Goal: Use online tool/utility: Utilize a website feature to perform a specific function

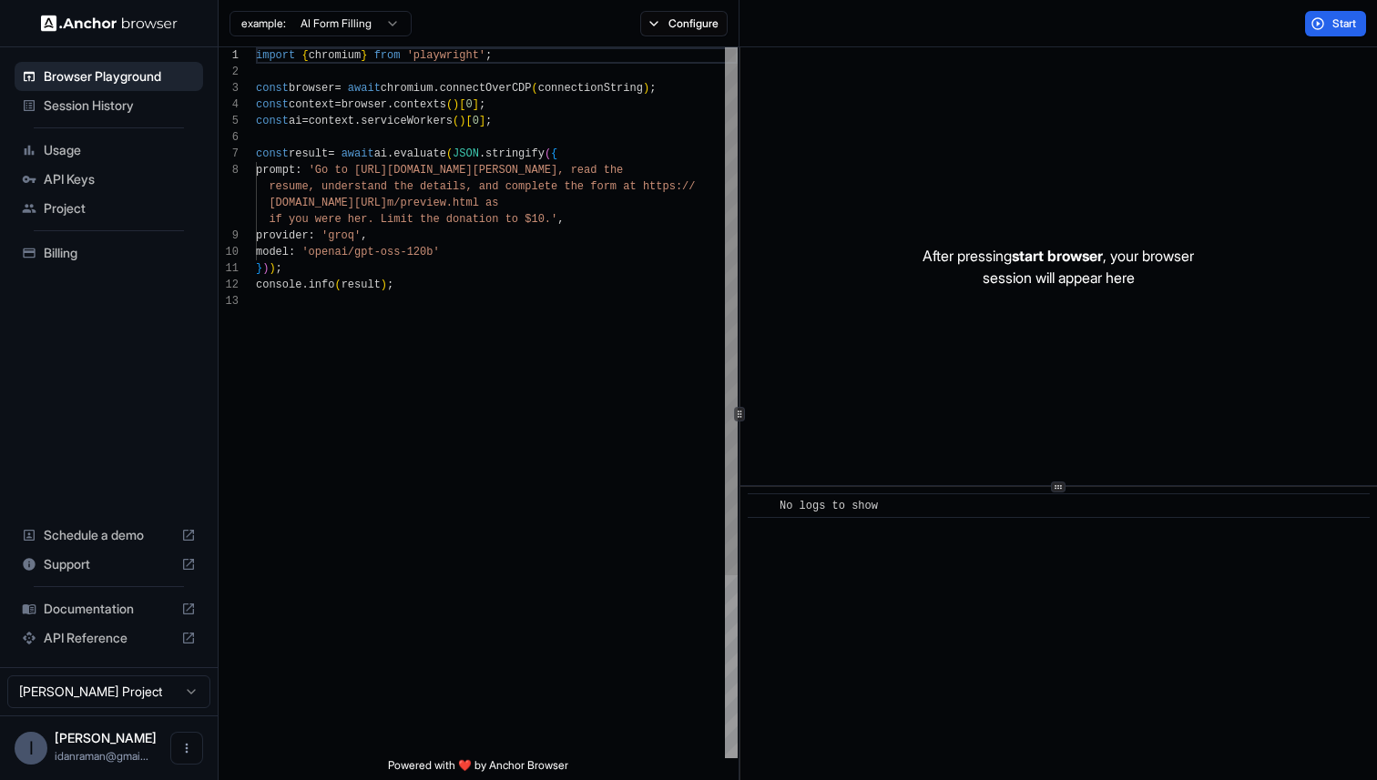
scroll to position [82, 0]
click at [359, 452] on div "import { chromium } from 'playwright' ; const browser = await chromium . connec…" at bounding box center [497, 525] width 482 height 957
click at [653, 114] on div "import { chromium } from 'playwright' ; const browser = await chromium . connec…" at bounding box center [497, 525] width 482 height 957
click at [677, 32] on button "Configure" at bounding box center [684, 24] width 88 height 26
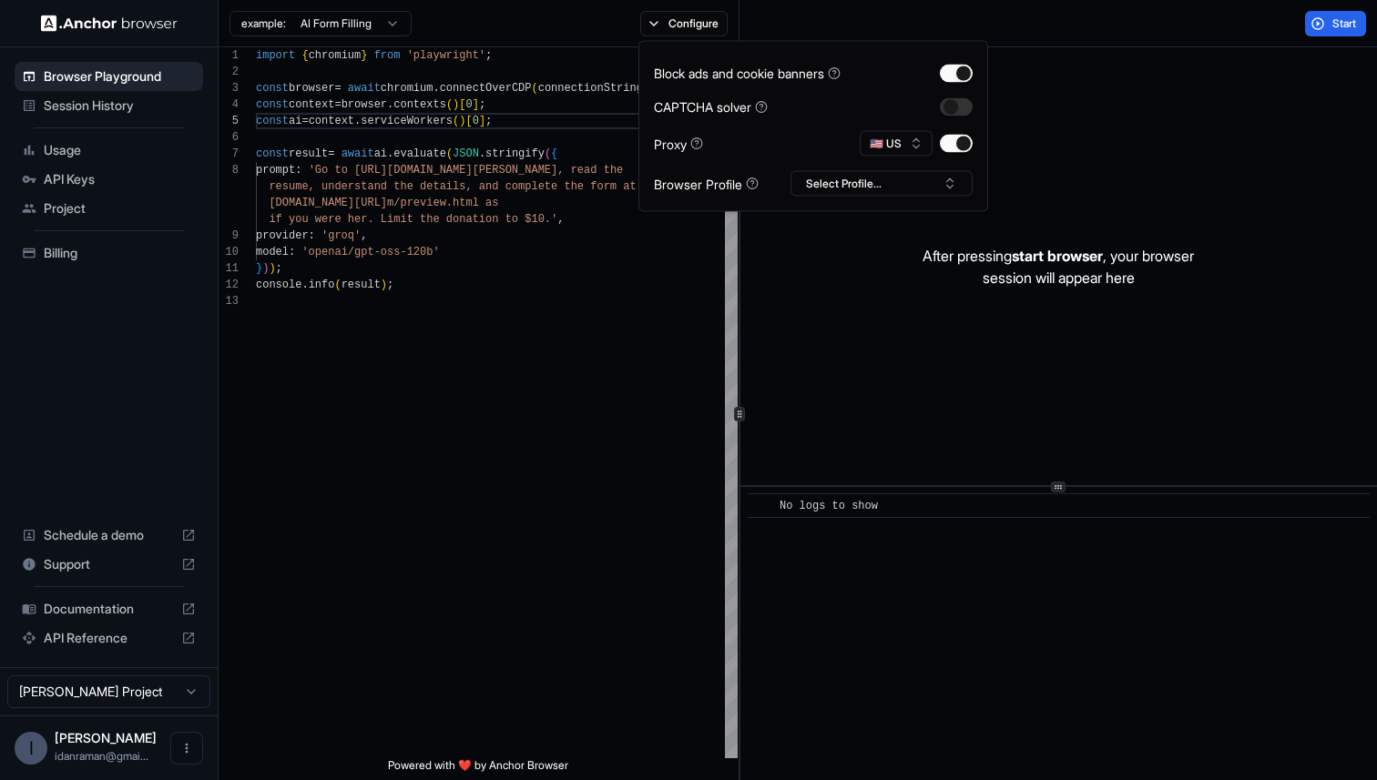
click at [870, 199] on div "Block ads and cookie banners CAPTCHA solver Proxy 🇺🇸 US Browser Profile Select …" at bounding box center [813, 126] width 350 height 171
click at [876, 186] on button "Select Profile..." at bounding box center [882, 184] width 182 height 26
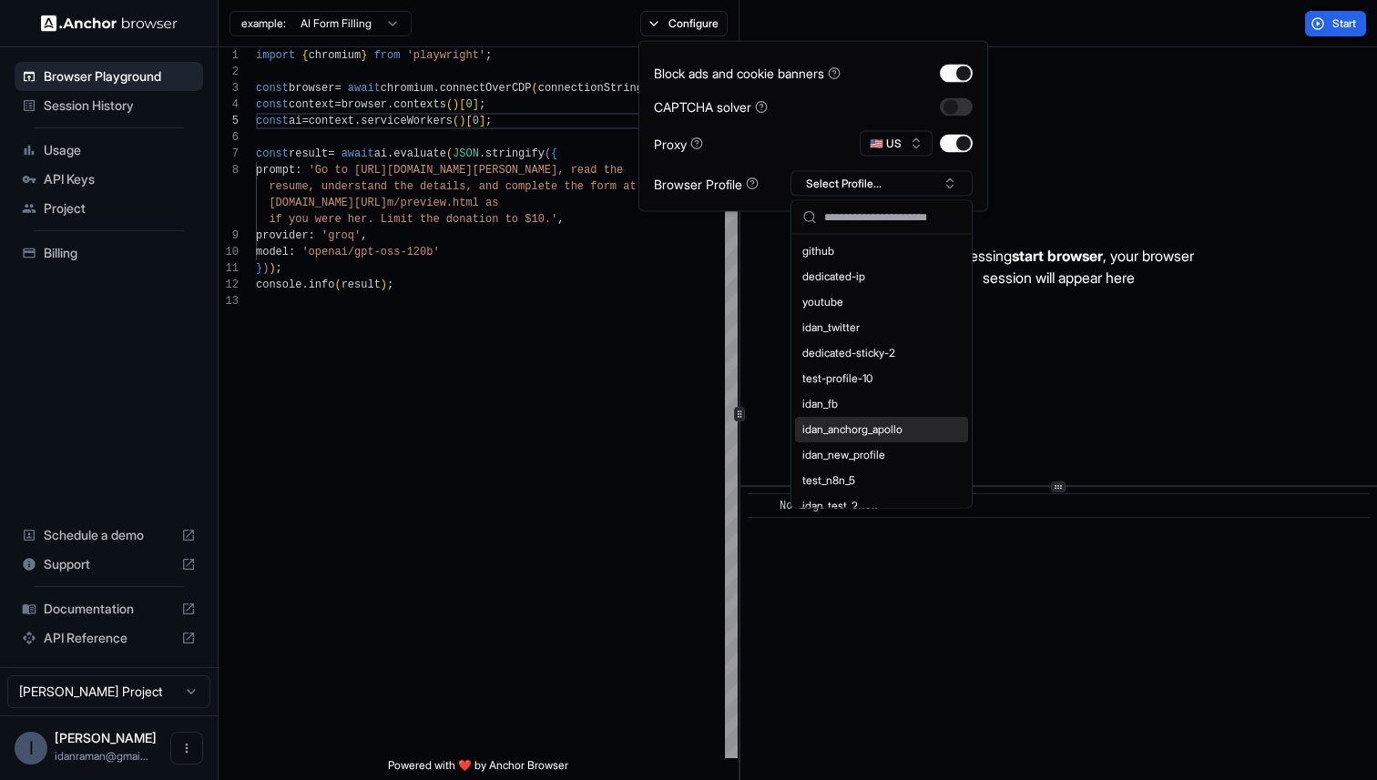
click at [1102, 254] on span "start browser" at bounding box center [1057, 256] width 91 height 18
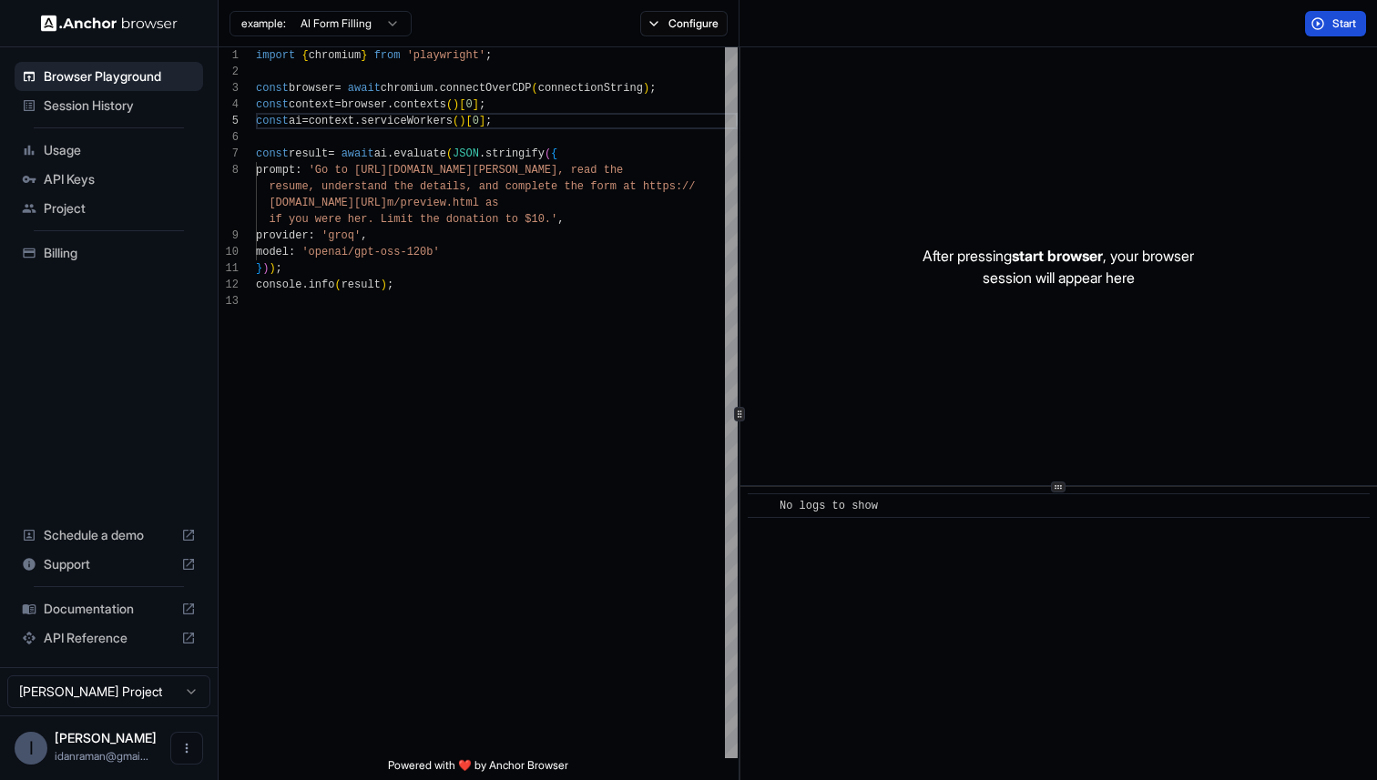
click at [1348, 19] on span "Start" at bounding box center [1345, 23] width 26 height 15
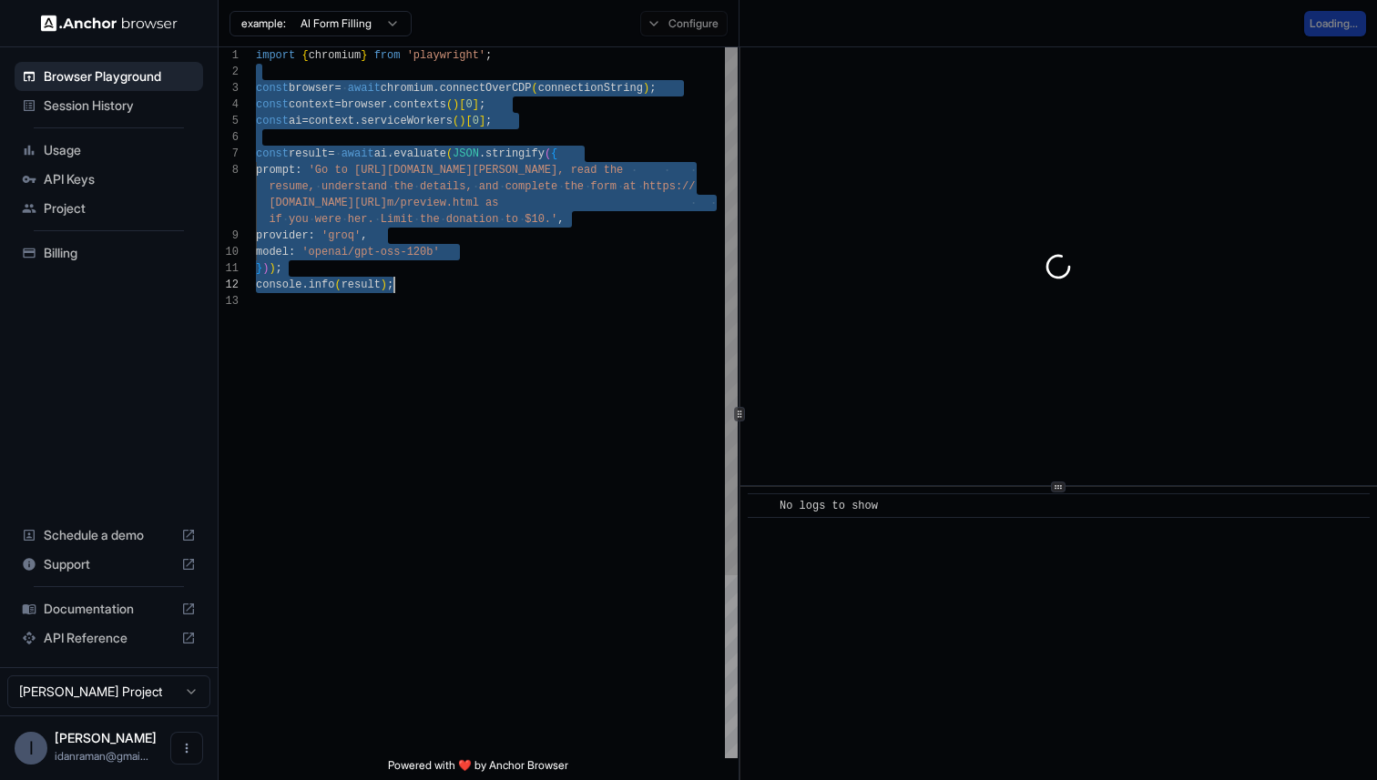
drag, startPoint x: 273, startPoint y: 68, endPoint x: 397, endPoint y: 277, distance: 242.6
click at [397, 277] on div "import { chromium } from 'playwright' ; const browser = await chromium . connec…" at bounding box center [497, 525] width 482 height 957
type textarea "**********"
click at [397, 277] on div "import { chromium } from 'playwright' ; const browser = await chromium . connec…" at bounding box center [497, 525] width 482 height 957
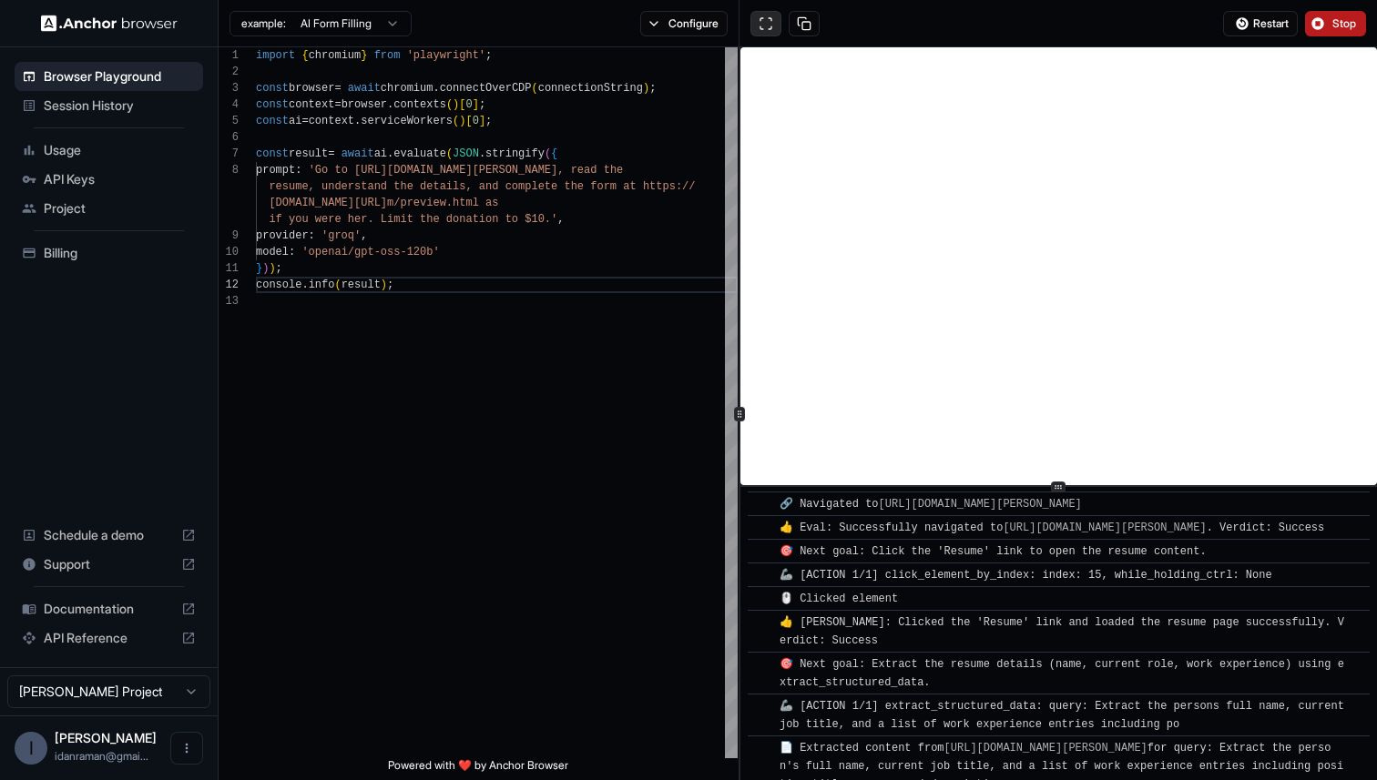
scroll to position [248, 0]
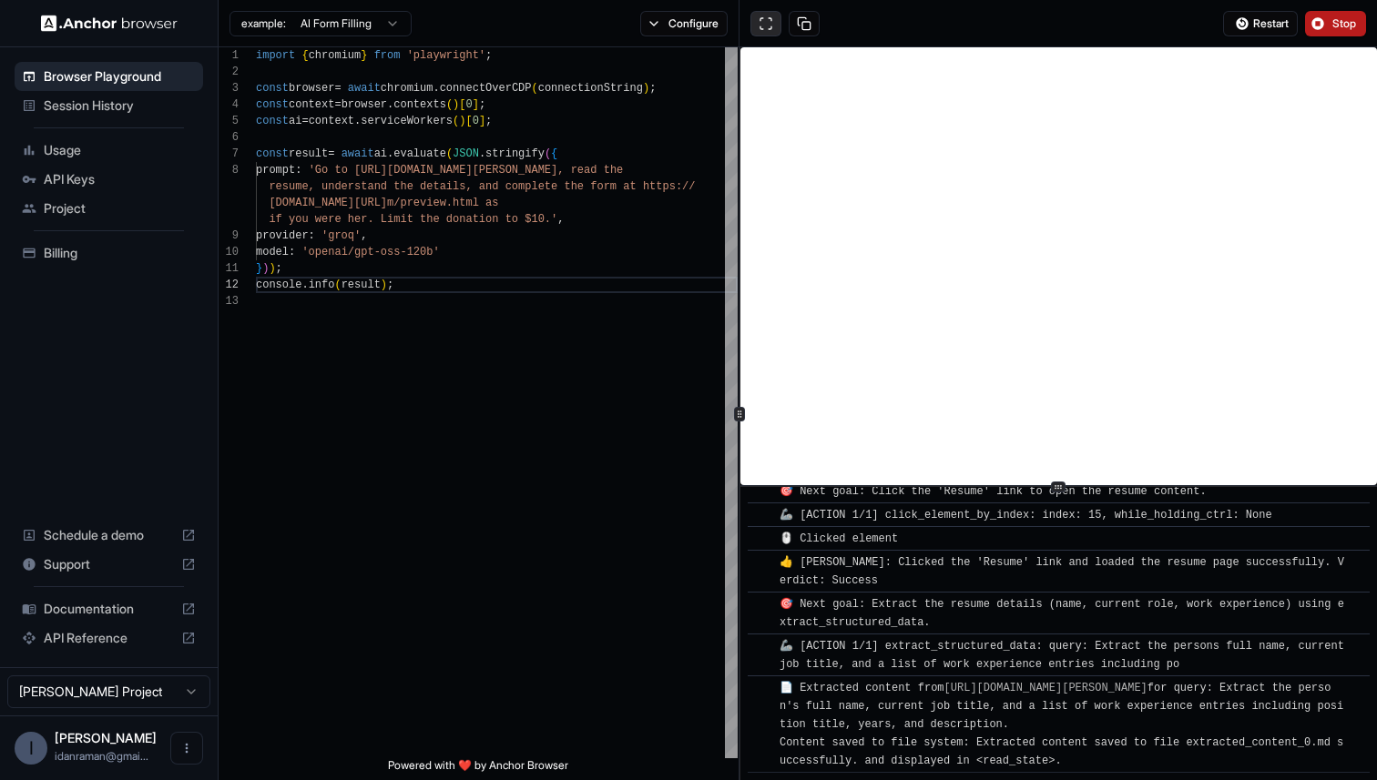
click at [756, 23] on button at bounding box center [765, 24] width 31 height 26
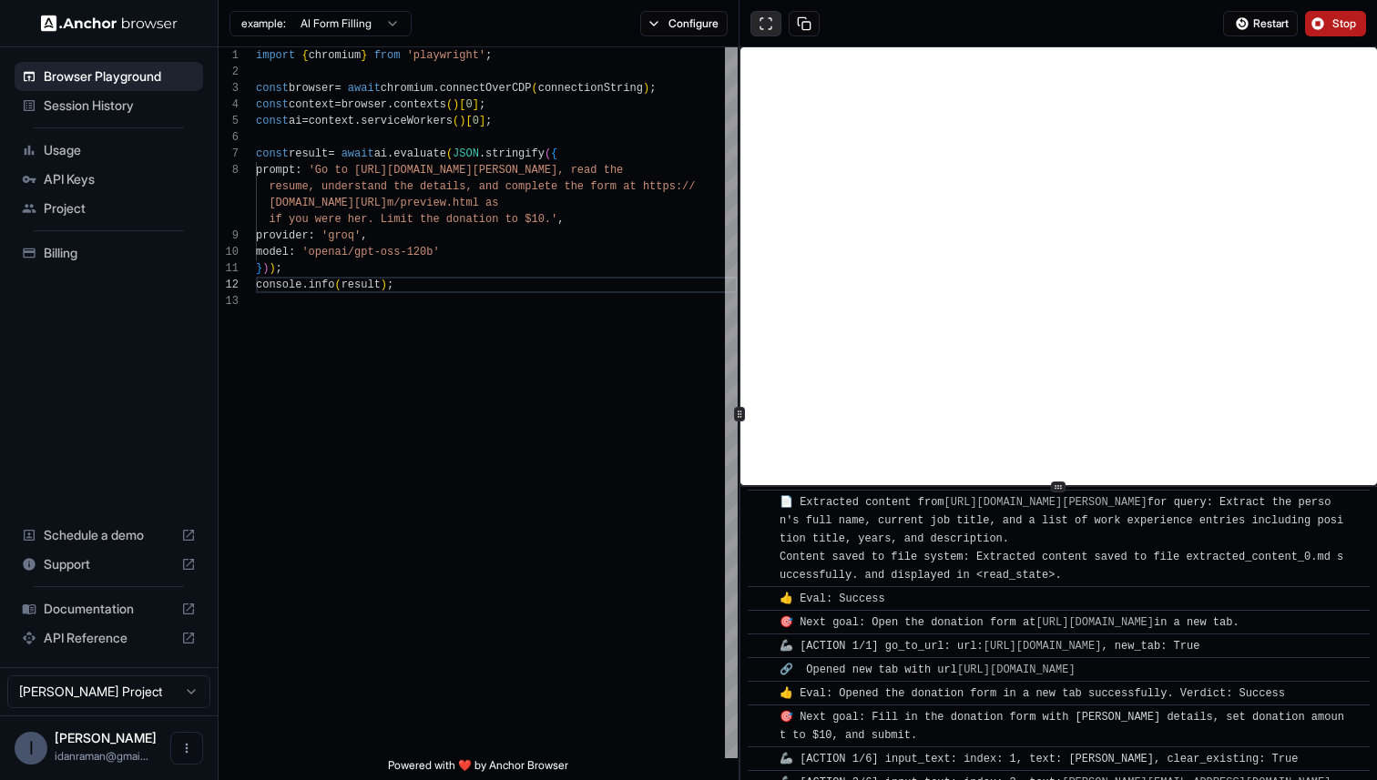
scroll to position [1384, 0]
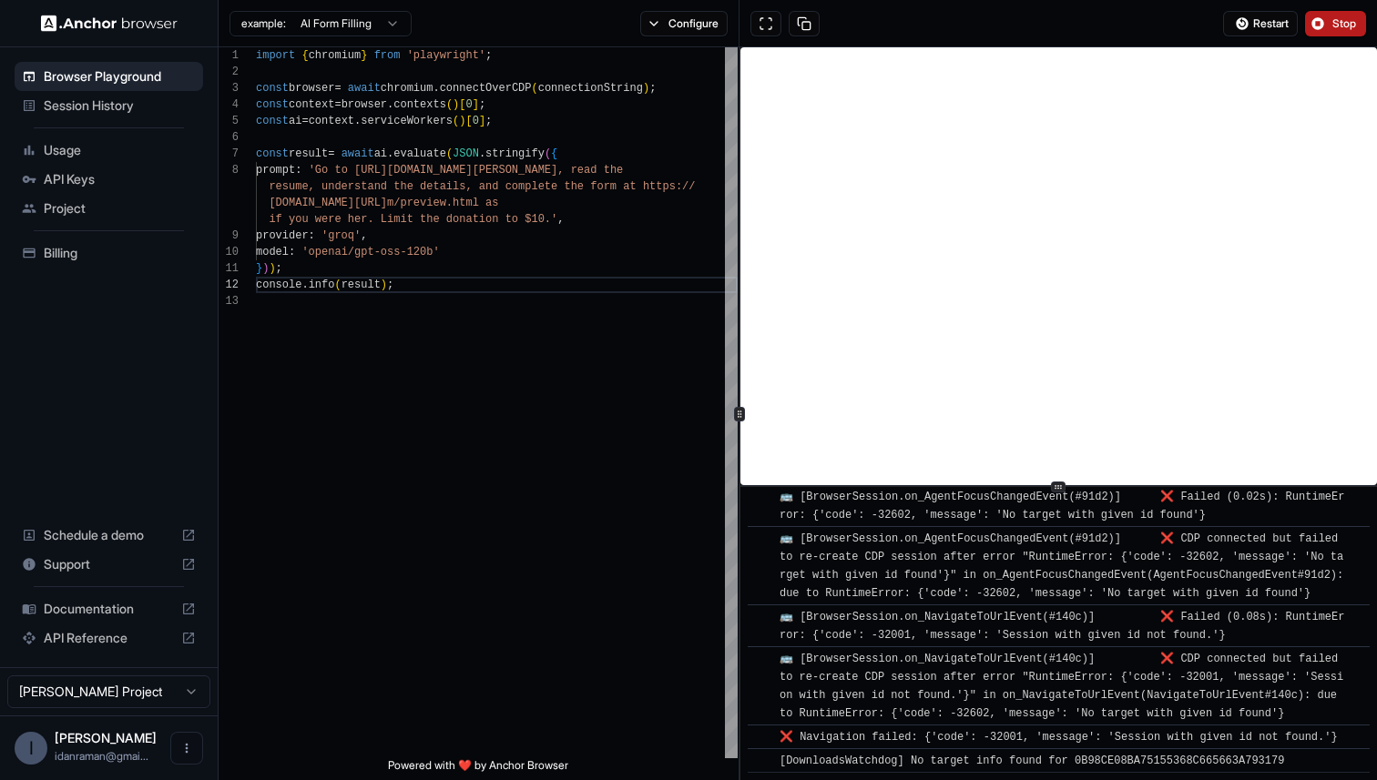
click at [112, 98] on span "Session History" at bounding box center [120, 106] width 152 height 18
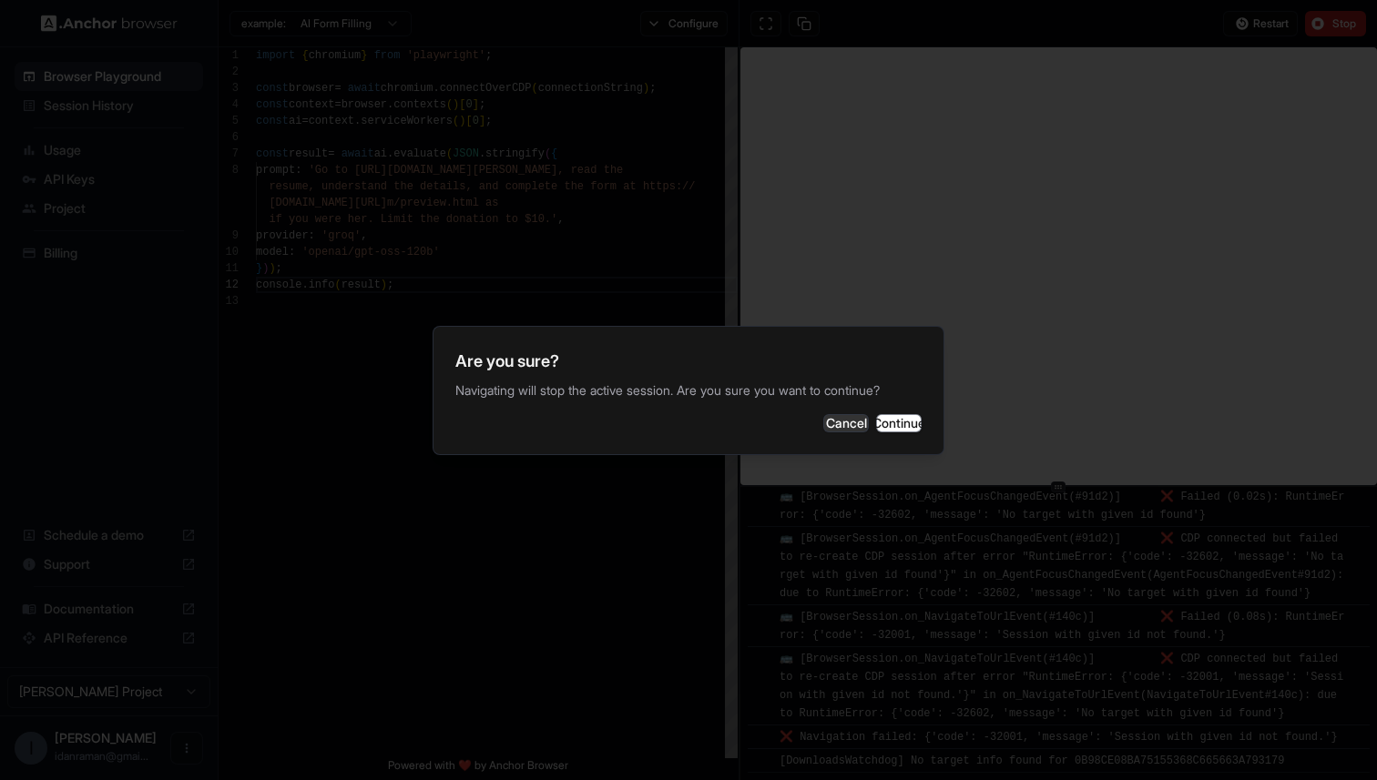
scroll to position [1863, 0]
click at [876, 432] on button "Continue" at bounding box center [899, 423] width 46 height 18
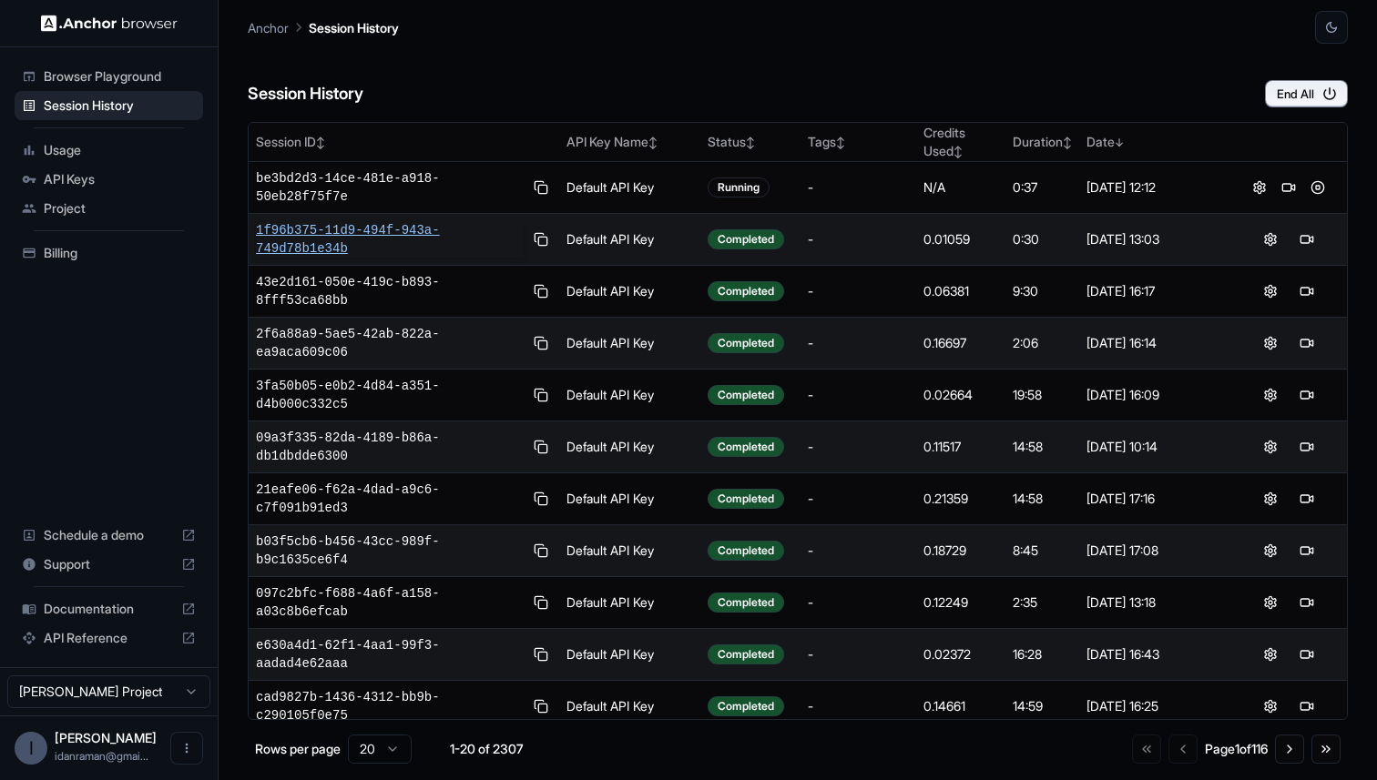
click at [372, 230] on span "1f96b375-11d9-494f-943a-749d78b1e34b" at bounding box center [390, 239] width 268 height 36
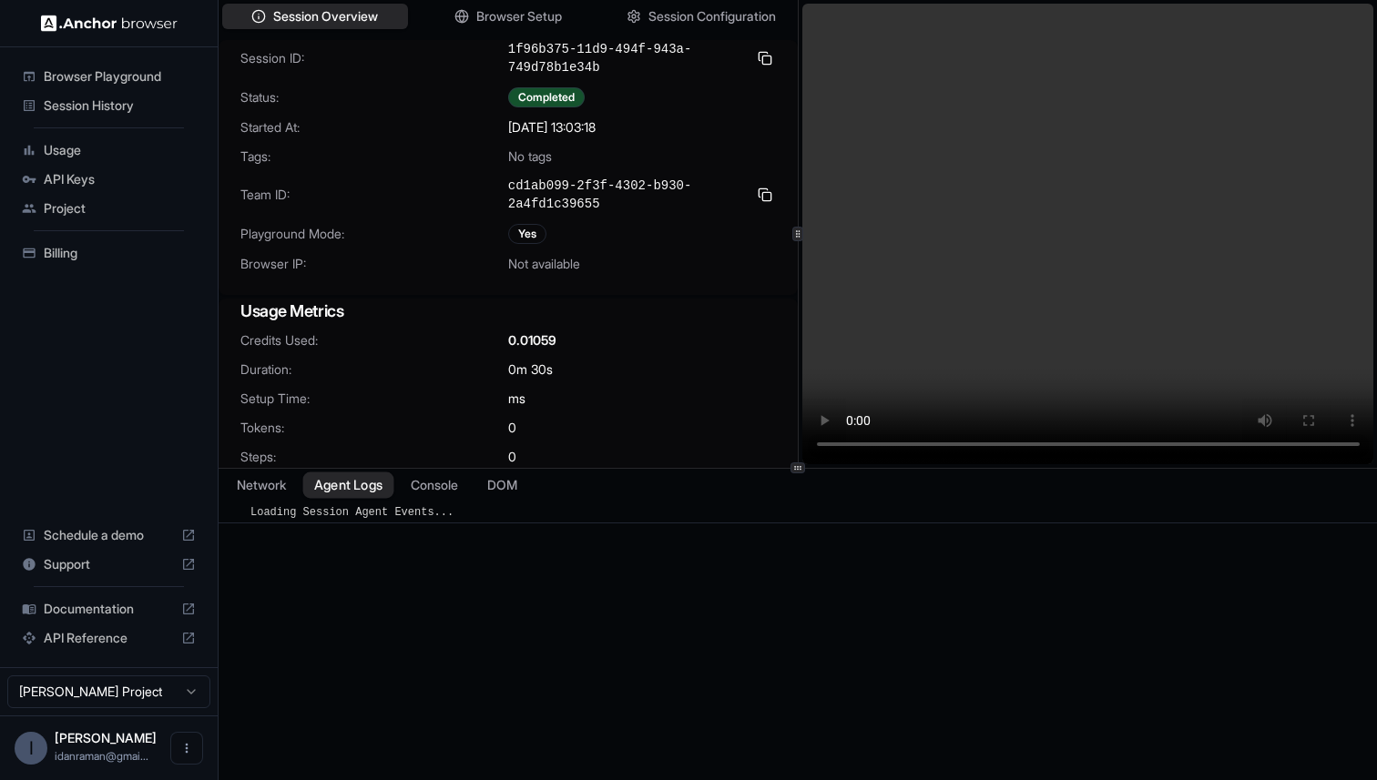
click at [360, 490] on button "Agent Logs" at bounding box center [348, 485] width 91 height 26
click at [91, 121] on ul "Browser Playground Session History Usage API Keys Project Billing" at bounding box center [108, 165] width 203 height 220
click at [91, 115] on div "Session History" at bounding box center [109, 105] width 189 height 29
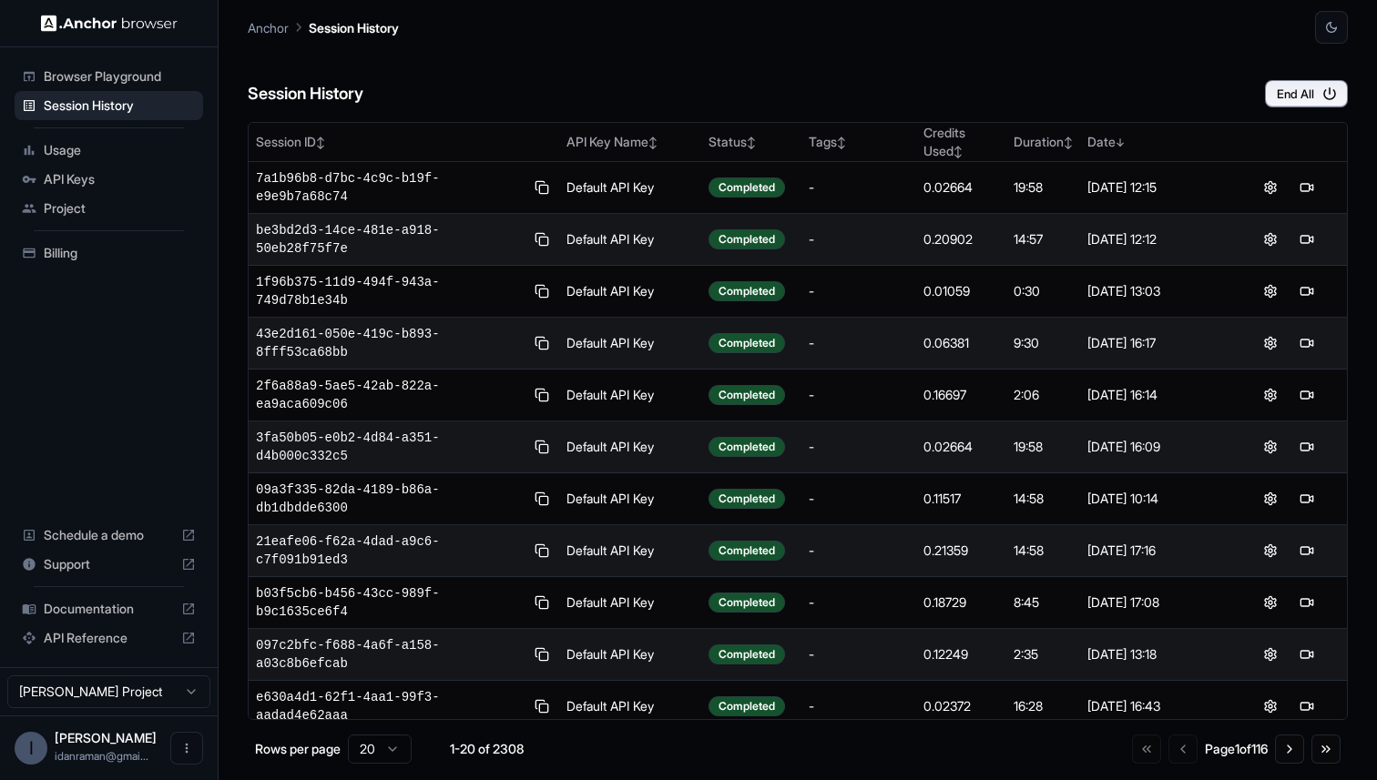
click at [106, 82] on span "Browser Playground" at bounding box center [120, 76] width 152 height 18
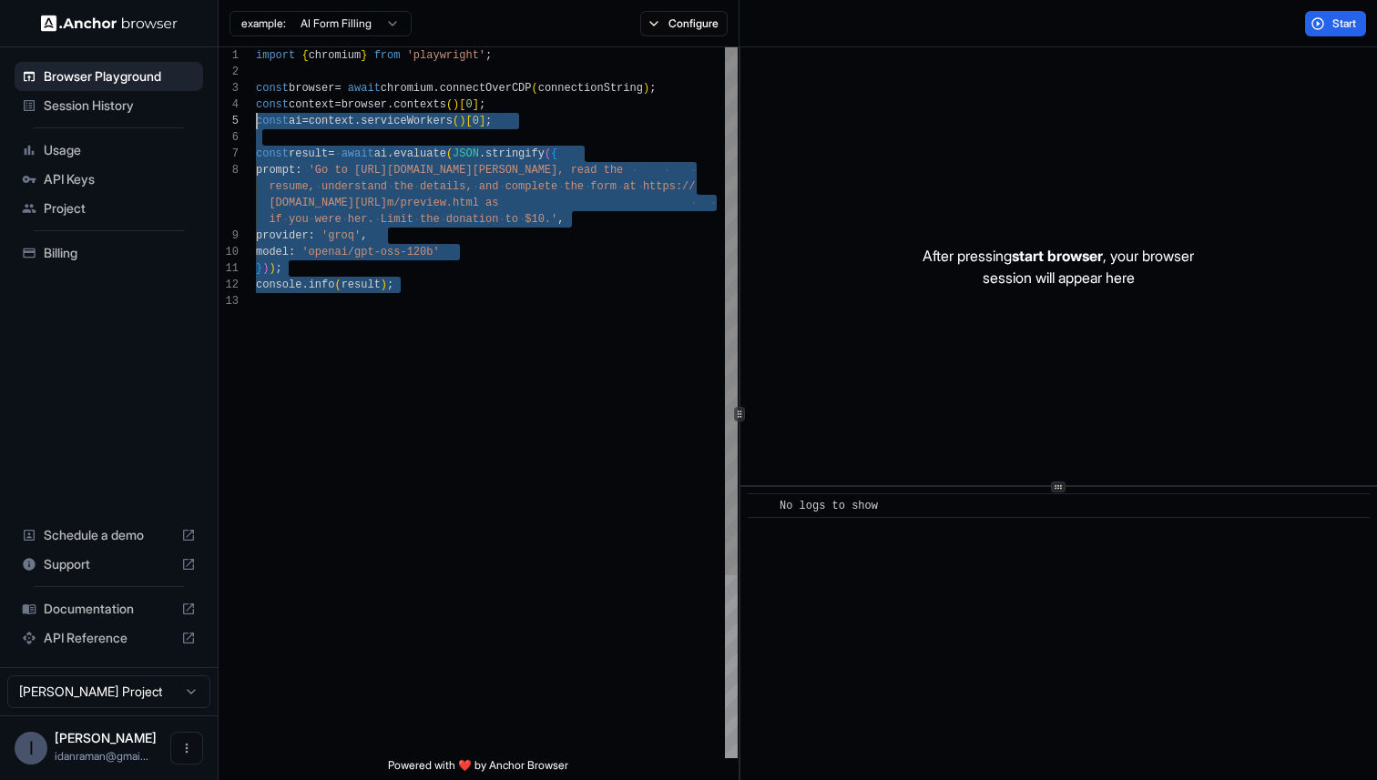
scroll to position [82, 0]
drag, startPoint x: 374, startPoint y: 382, endPoint x: 207, endPoint y: 134, distance: 299.1
click at [256, 134] on div "import { chromium } from 'playwright' ; const browser = await chromium . connec…" at bounding box center [497, 525] width 482 height 957
type textarea "**********"
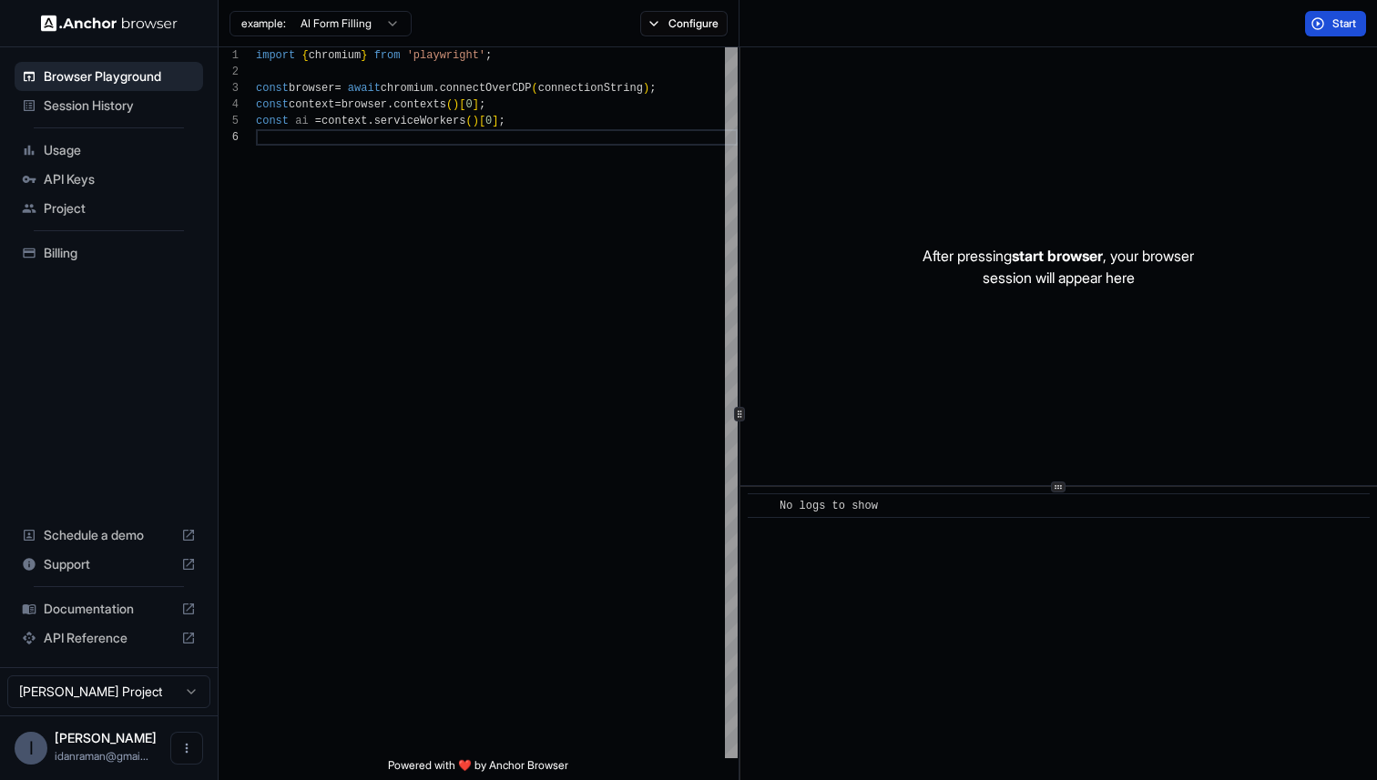
click at [1339, 22] on span "Start" at bounding box center [1345, 23] width 26 height 15
